Goal: Complete application form

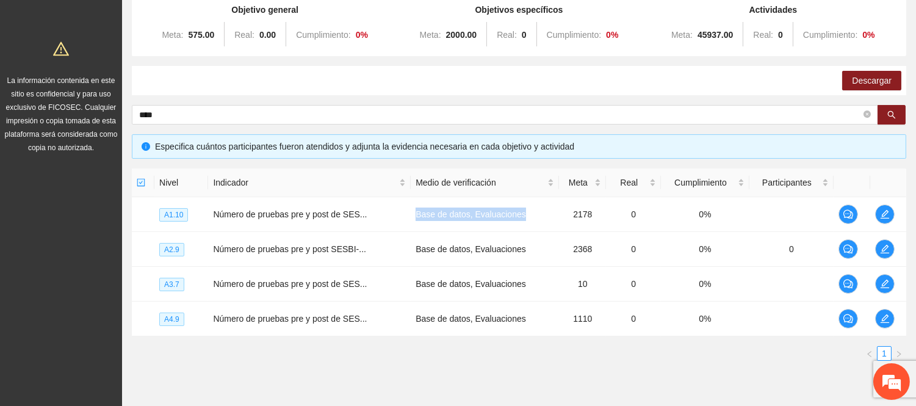
scroll to position [135, 0]
click at [394, 216] on td "Número de pruebas pre y post de SES..." at bounding box center [309, 214] width 203 height 35
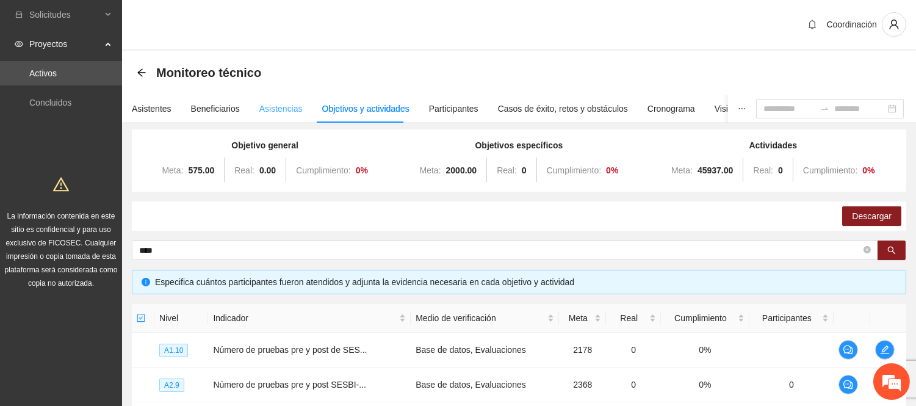
click at [266, 117] on div "Asistencias" at bounding box center [280, 109] width 43 height 28
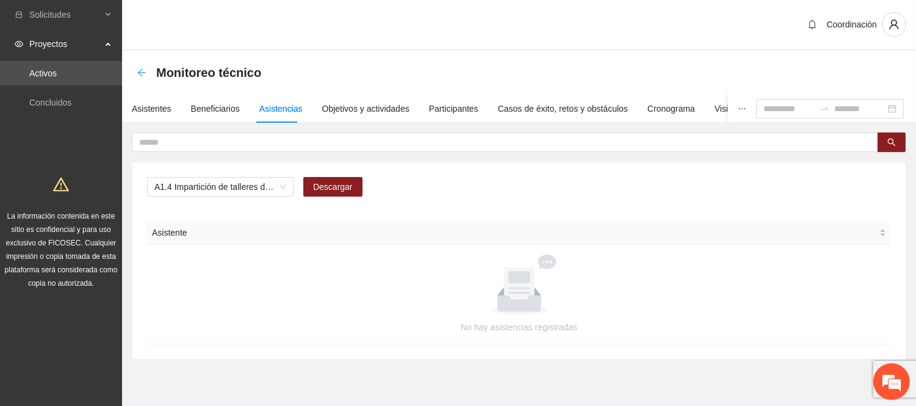
click at [139, 70] on icon "arrow-left" at bounding box center [142, 73] width 10 height 10
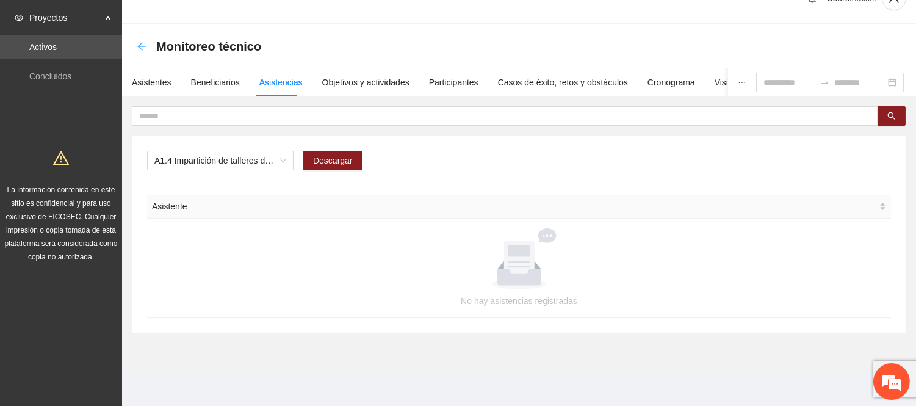
click at [145, 50] on icon "arrow-left" at bounding box center [142, 46] width 10 height 10
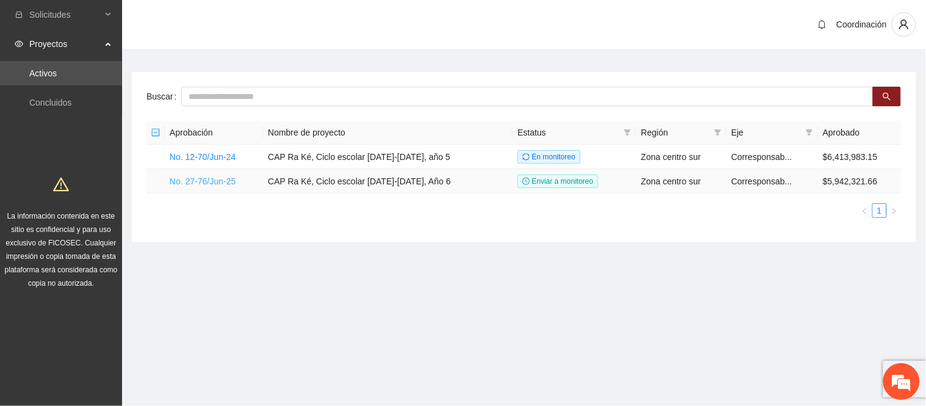
click at [211, 181] on link "No. 27-76/Jun-25" at bounding box center [203, 181] width 66 height 10
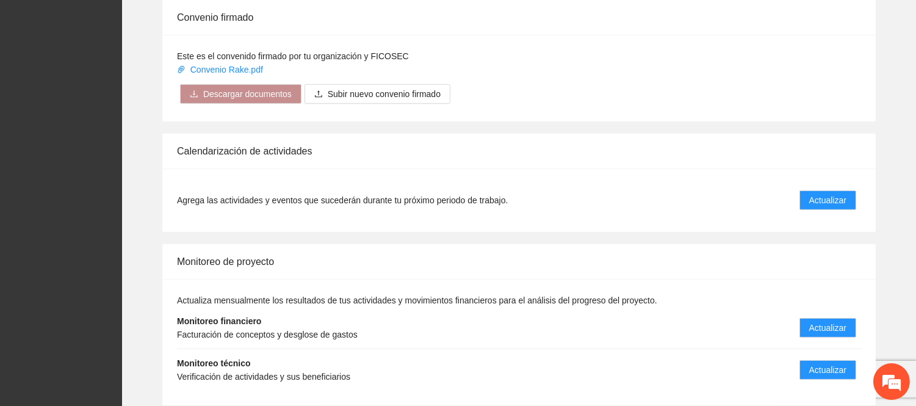
scroll to position [1152, 0]
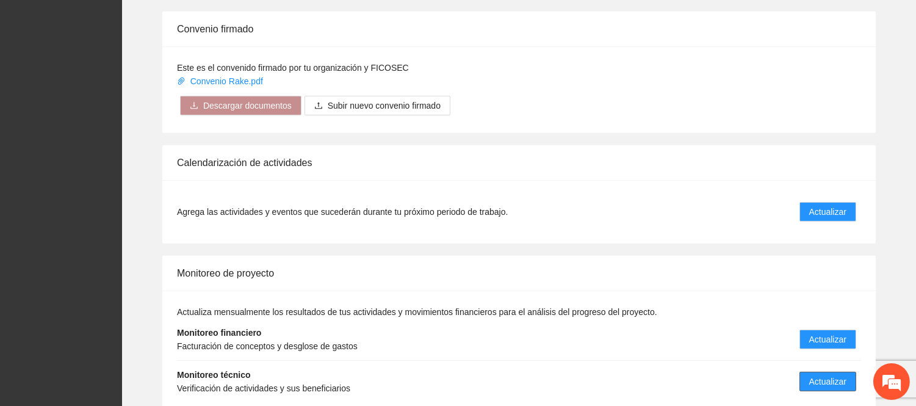
click at [818, 375] on span "Actualizar" at bounding box center [827, 381] width 37 height 13
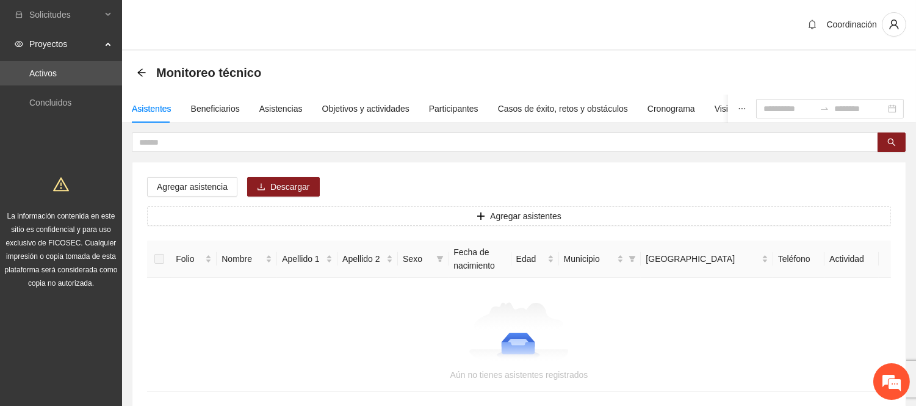
click at [254, 109] on div "Asistentes Beneficiarios Asistencias Objetivos y actividades Participantes Caso…" at bounding box center [475, 109] width 707 height 28
click at [263, 109] on div "Asistencias" at bounding box center [280, 108] width 43 height 13
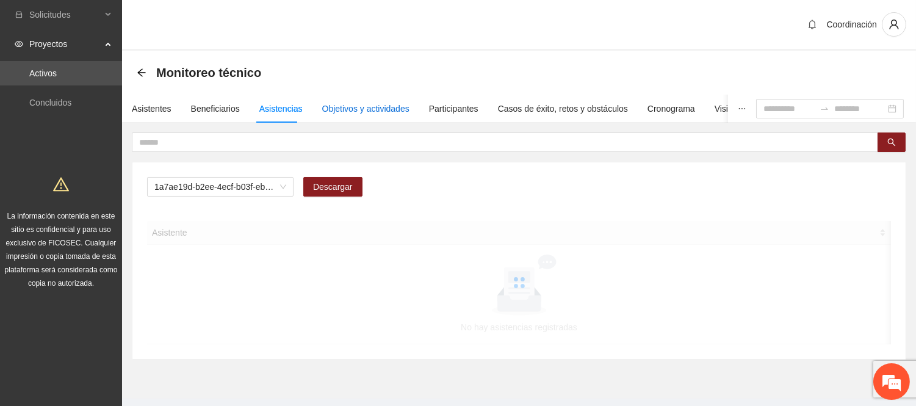
click at [357, 111] on div "Objetivos y actividades" at bounding box center [365, 108] width 87 height 13
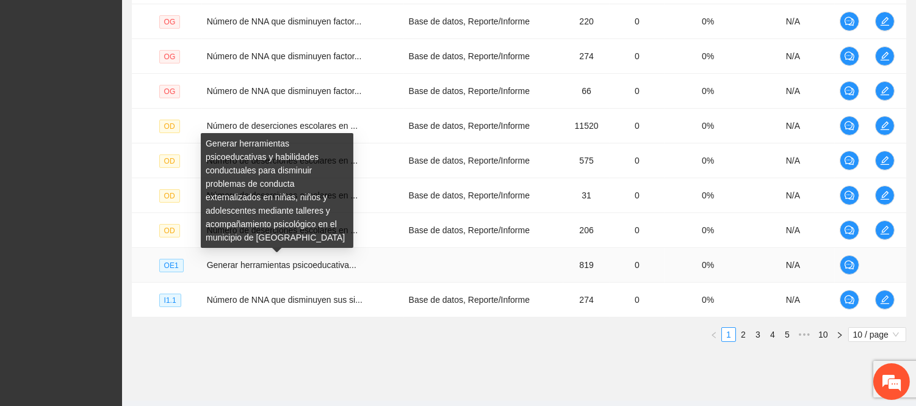
scroll to position [392, 0]
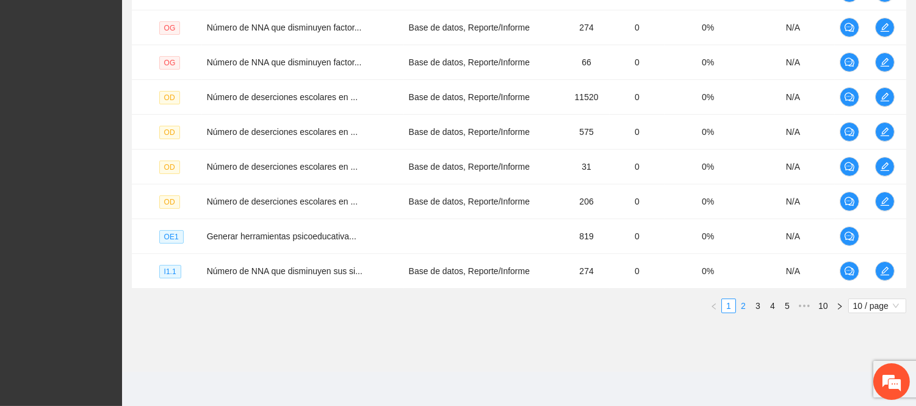
click at [739, 300] on link "2" at bounding box center [742, 305] width 13 height 13
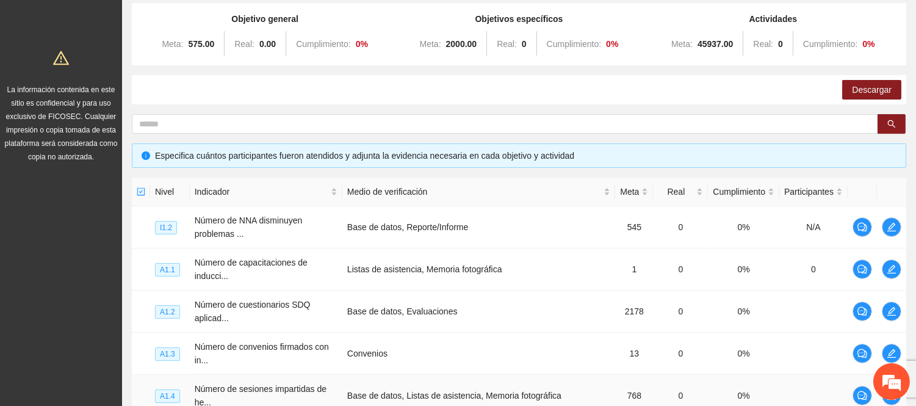
scroll to position [0, 0]
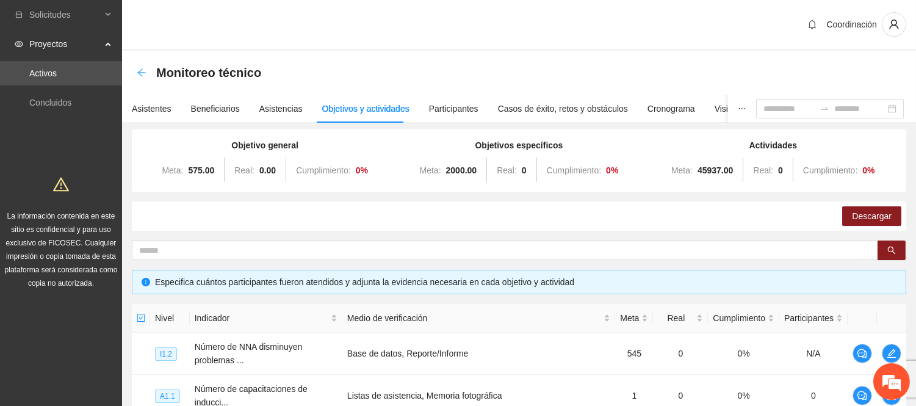
click at [137, 71] on icon "arrow-left" at bounding box center [142, 73] width 10 height 10
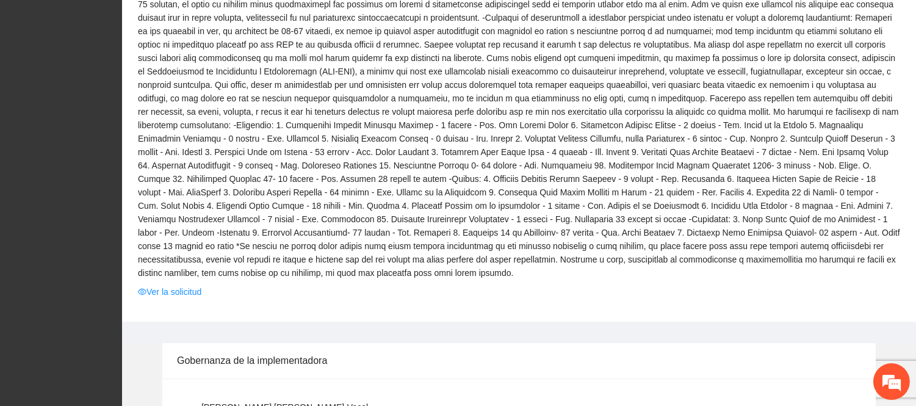
scroll to position [474, 0]
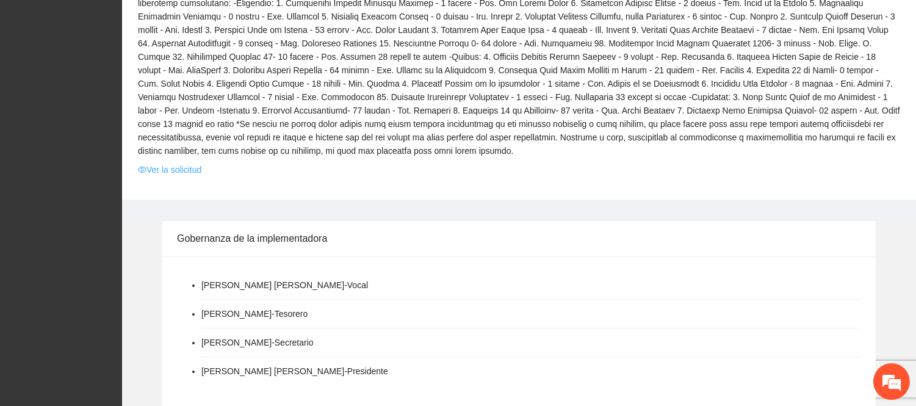
click at [191, 163] on link "Ver la solicitud" at bounding box center [169, 169] width 63 height 13
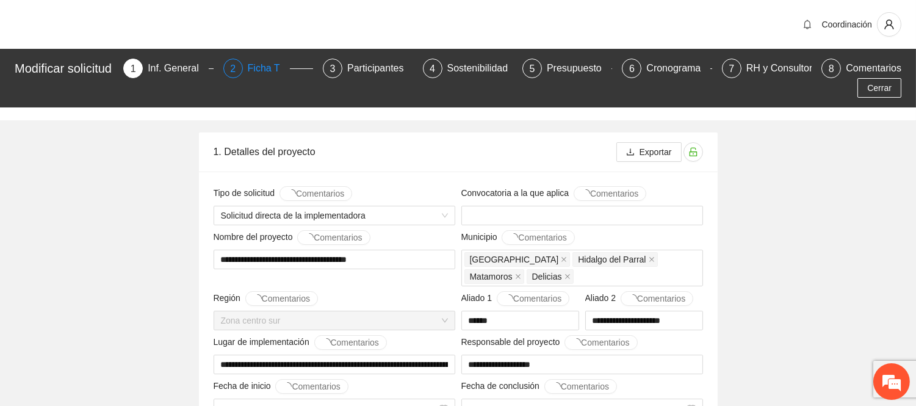
click at [250, 66] on div "2 Ficha T" at bounding box center [268, 69] width 90 height 20
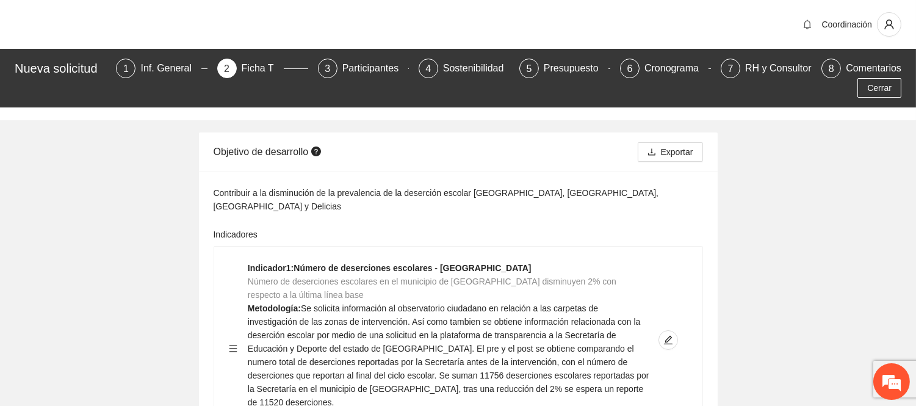
scroll to position [185, 0]
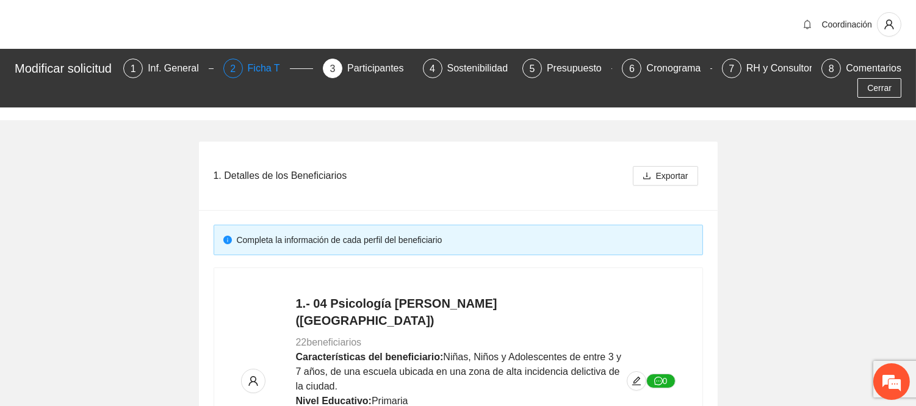
click at [271, 65] on div "Ficha T" at bounding box center [269, 69] width 42 height 20
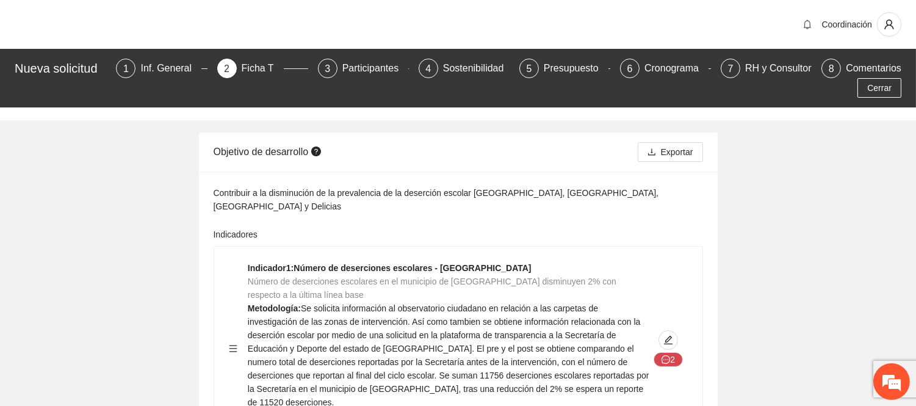
click at [166, 81] on div "Cerrar" at bounding box center [458, 88] width 893 height 20
click at [173, 62] on div "Inf. General" at bounding box center [170, 69] width 61 height 20
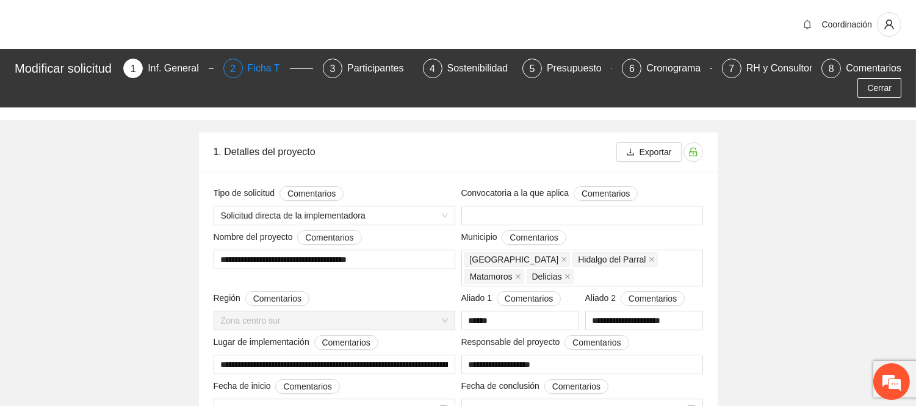
click at [271, 76] on div "Ficha T" at bounding box center [269, 69] width 42 height 20
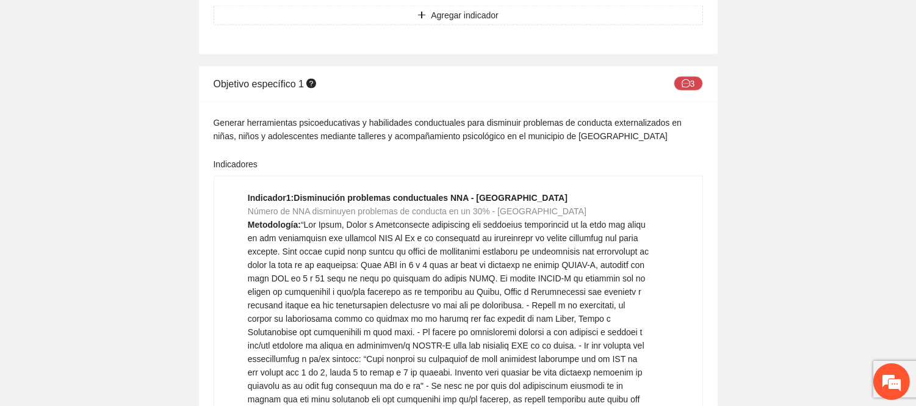
scroll to position [3254, 0]
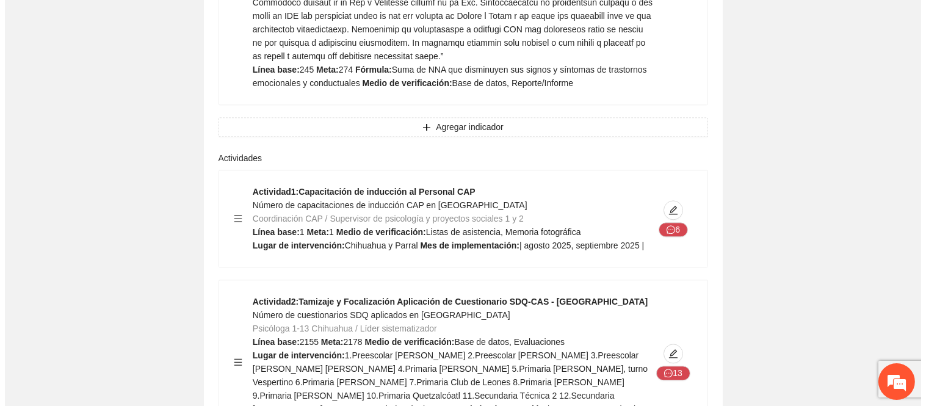
scroll to position [5016, 0]
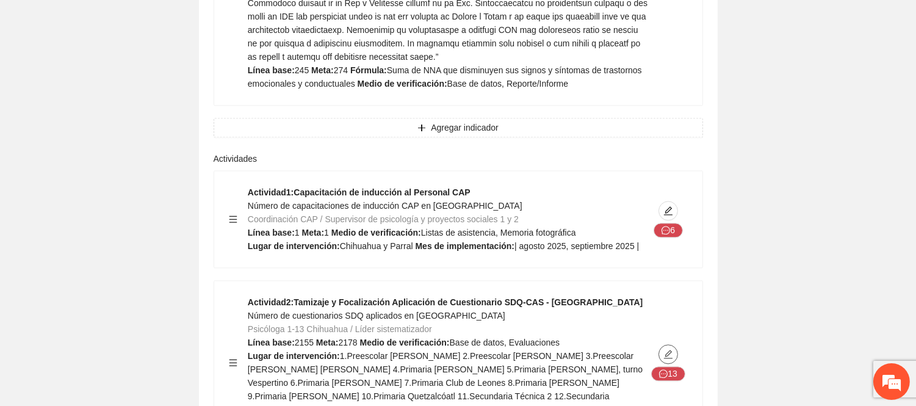
click at [667, 349] on icon "edit" at bounding box center [668, 354] width 10 height 10
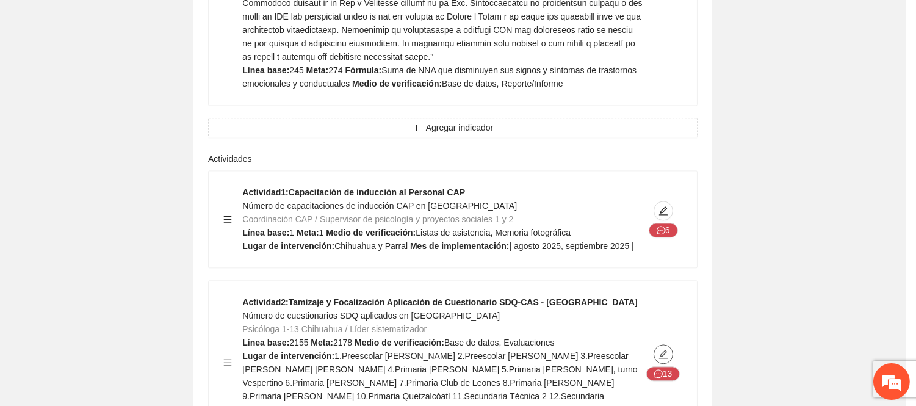
type textarea "**********"
type input "**********"
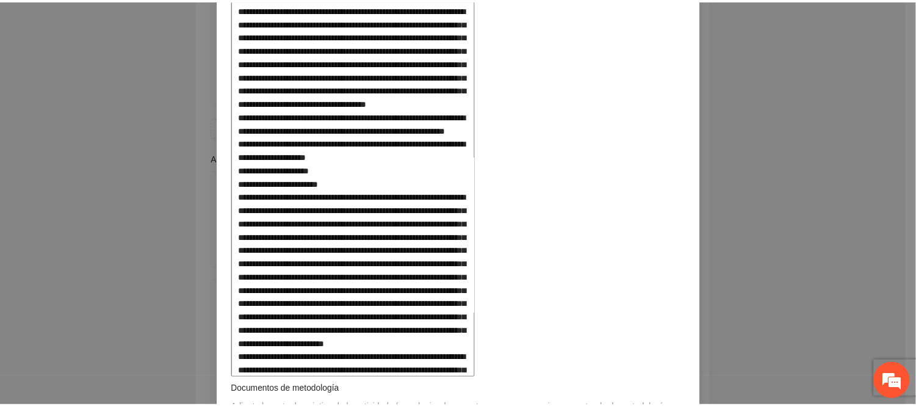
scroll to position [0, 0]
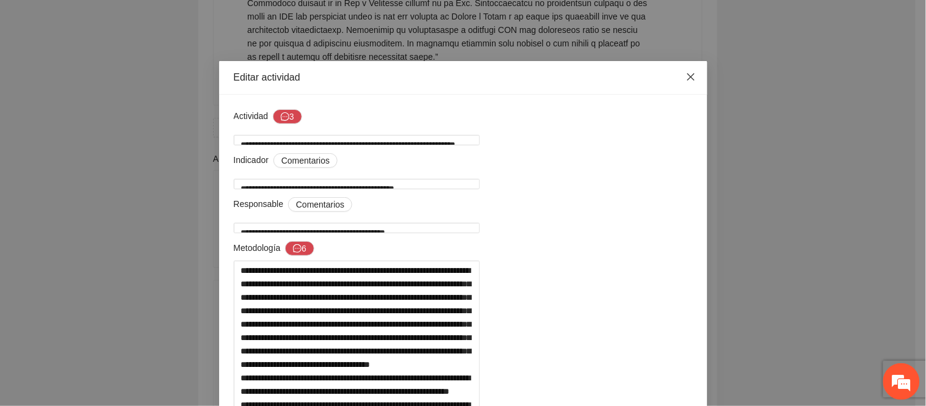
click at [690, 77] on icon "close" at bounding box center [691, 77] width 10 height 10
